Goal: Find contact information: Find contact information

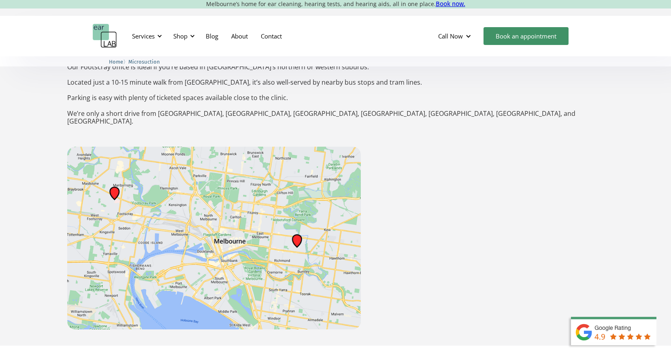
scroll to position [1337, 0]
click at [115, 148] on img at bounding box center [214, 238] width 294 height 182
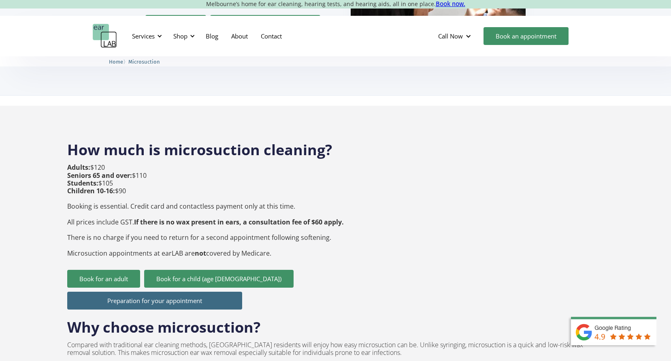
scroll to position [0, 0]
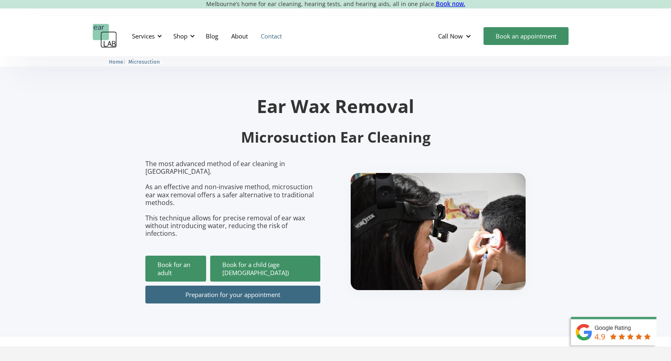
click at [281, 36] on link "Contact" at bounding box center [271, 36] width 34 height 24
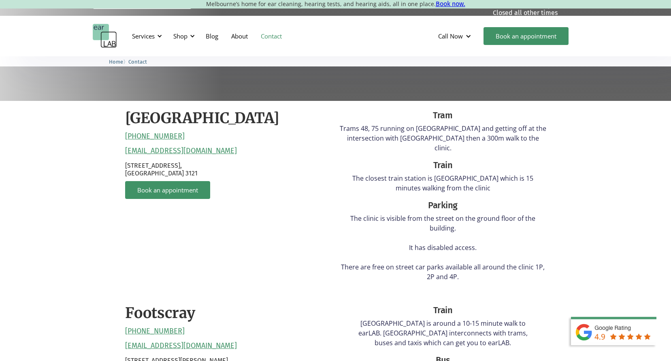
scroll to position [284, 0]
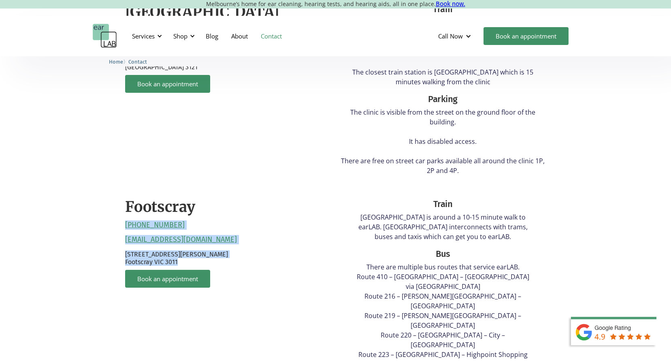
drag, startPoint x: 122, startPoint y: 213, endPoint x: 189, endPoint y: 250, distance: 76.4
click at [189, 250] on div "[GEOGRAPHIC_DATA] [PHONE_NUMBER] [EMAIL_ADDRESS][DOMAIN_NAME] [STREET_ADDRESS] …" at bounding box center [336, 273] width 438 height 556
copy div "[PHONE_NUMBER] [EMAIL_ADDRESS][DOMAIN_NAME] [STREET_ADDRESS][PERSON_NAME]"
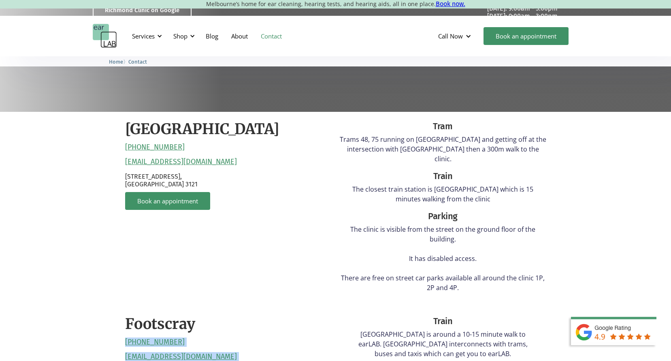
scroll to position [81, 0]
